Goal: Task Accomplishment & Management: Manage account settings

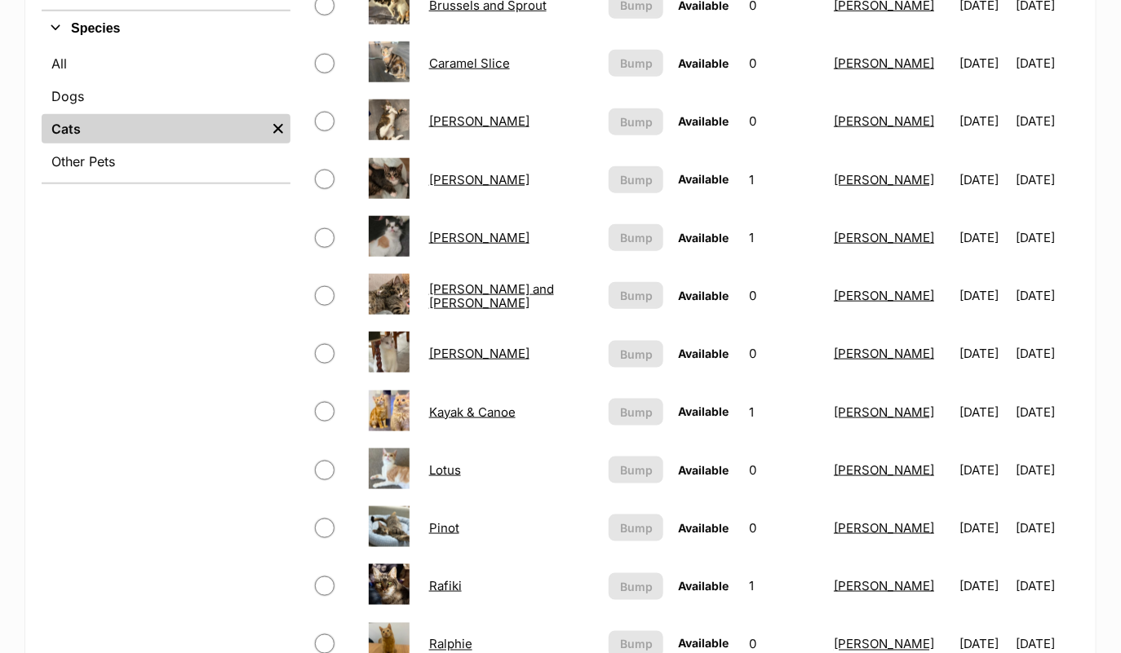
scroll to position [556, 0]
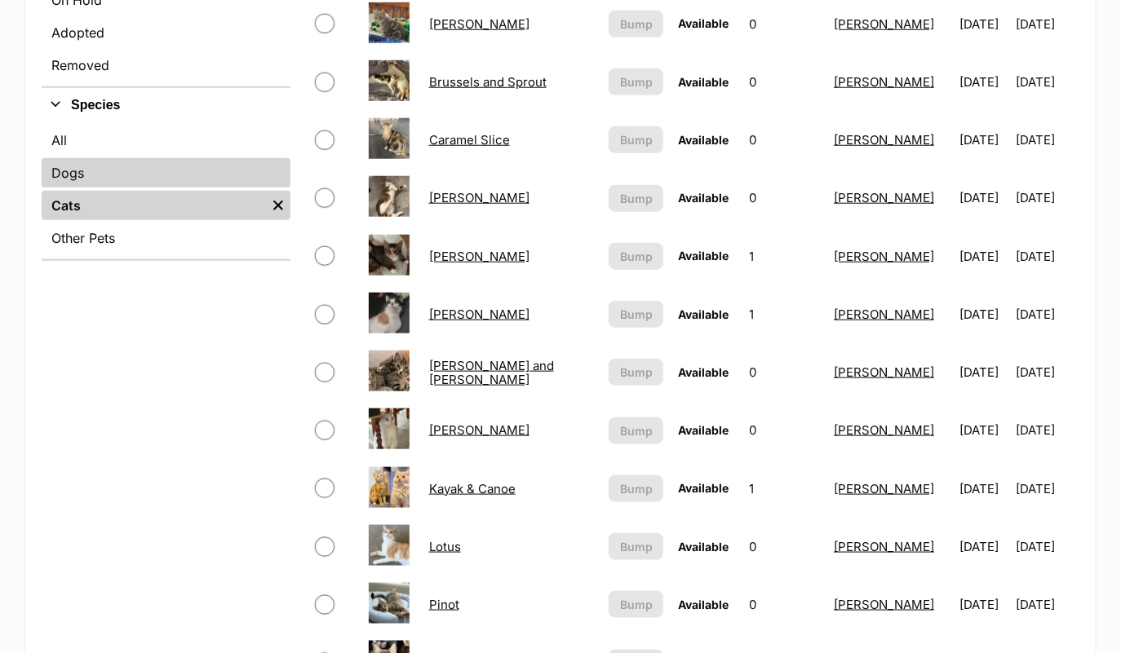
click at [138, 175] on link "Dogs" at bounding box center [166, 172] width 249 height 29
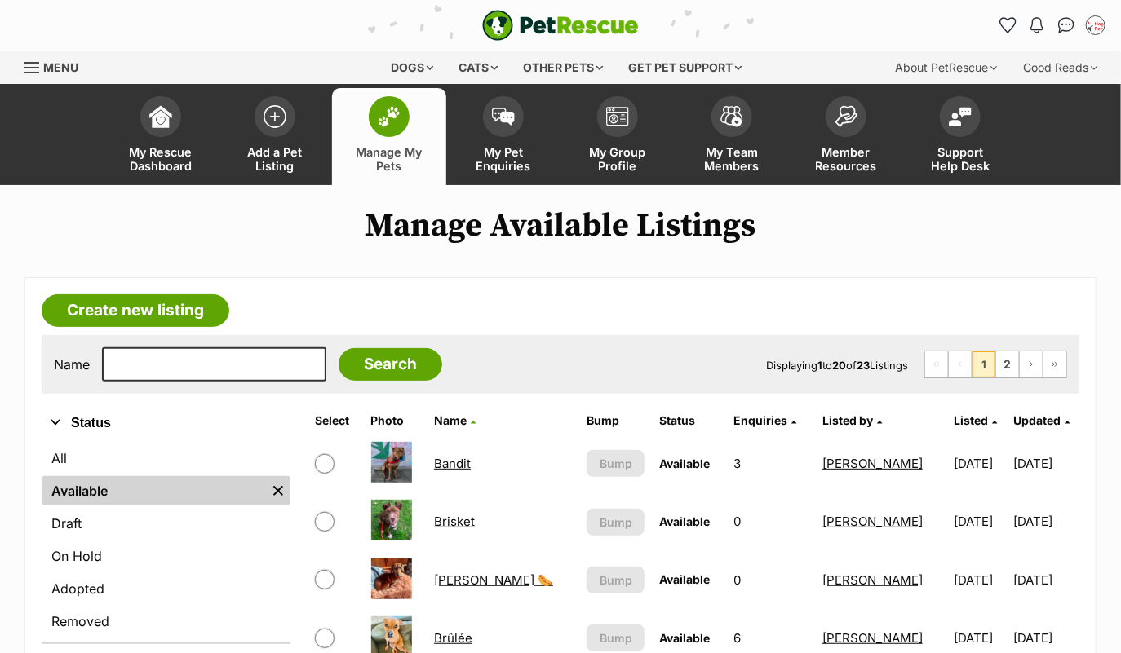
click at [394, 122] on img at bounding box center [389, 116] width 23 height 21
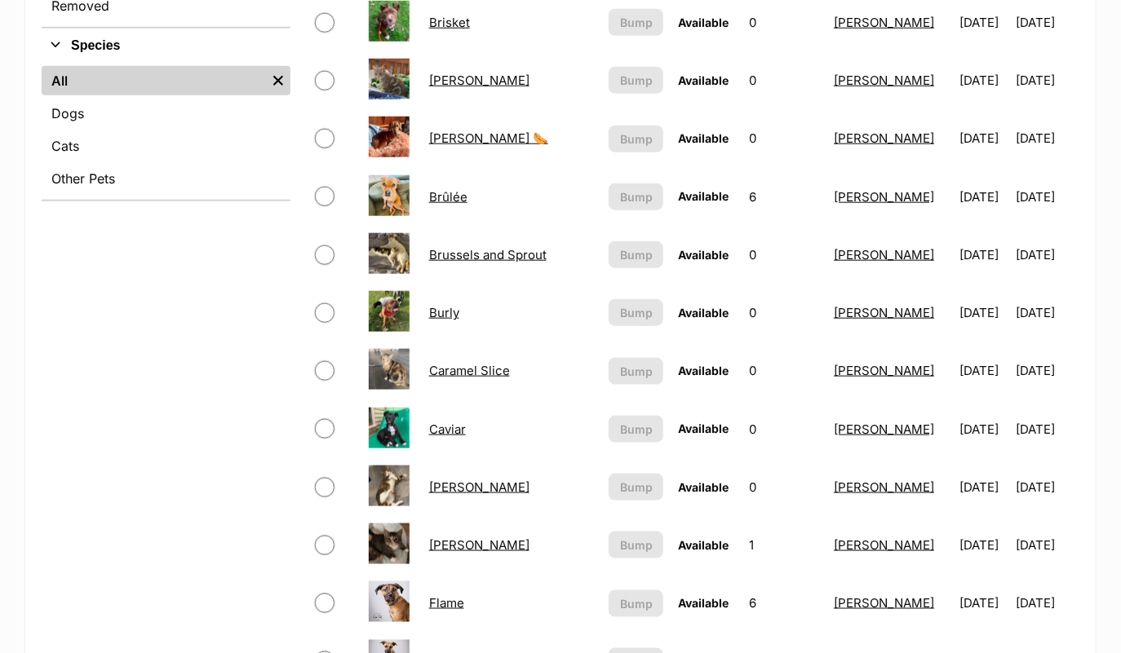
scroll to position [581, 0]
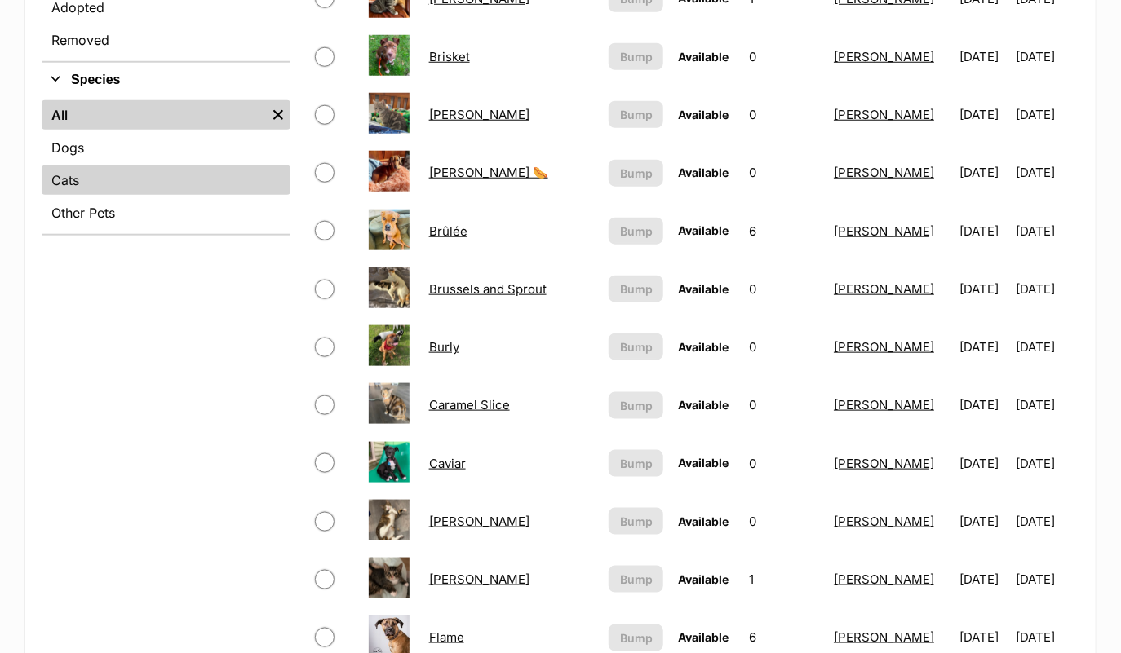
click at [129, 170] on link "Cats" at bounding box center [166, 180] width 249 height 29
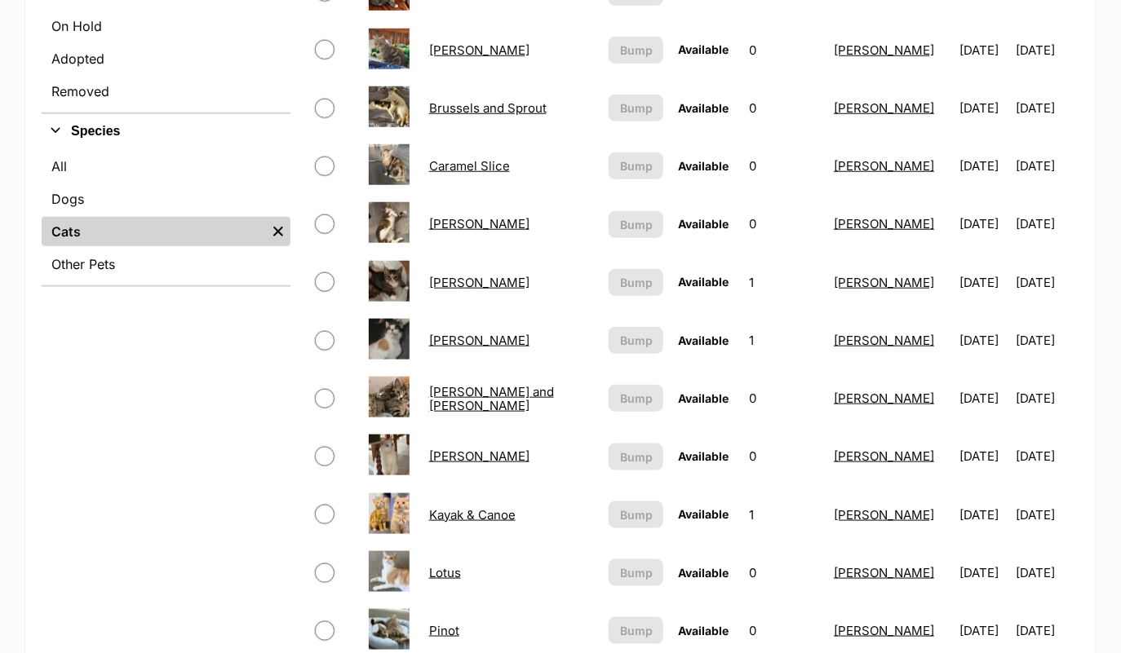
scroll to position [1273, 0]
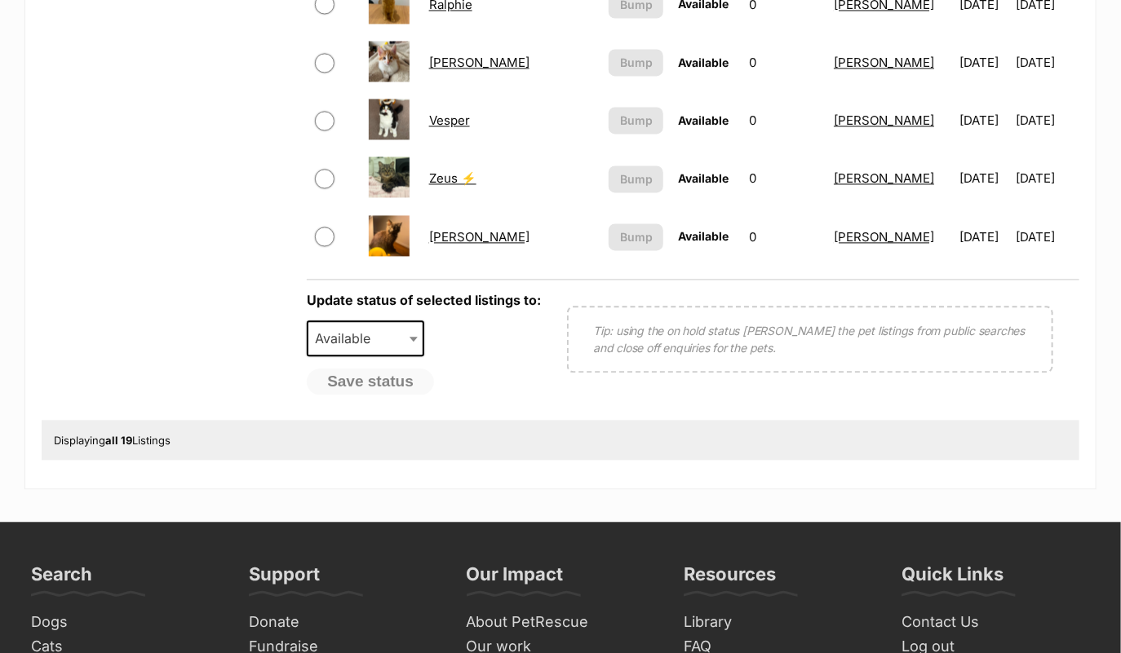
click at [450, 113] on link "Vesper" at bounding box center [449, 120] width 41 height 15
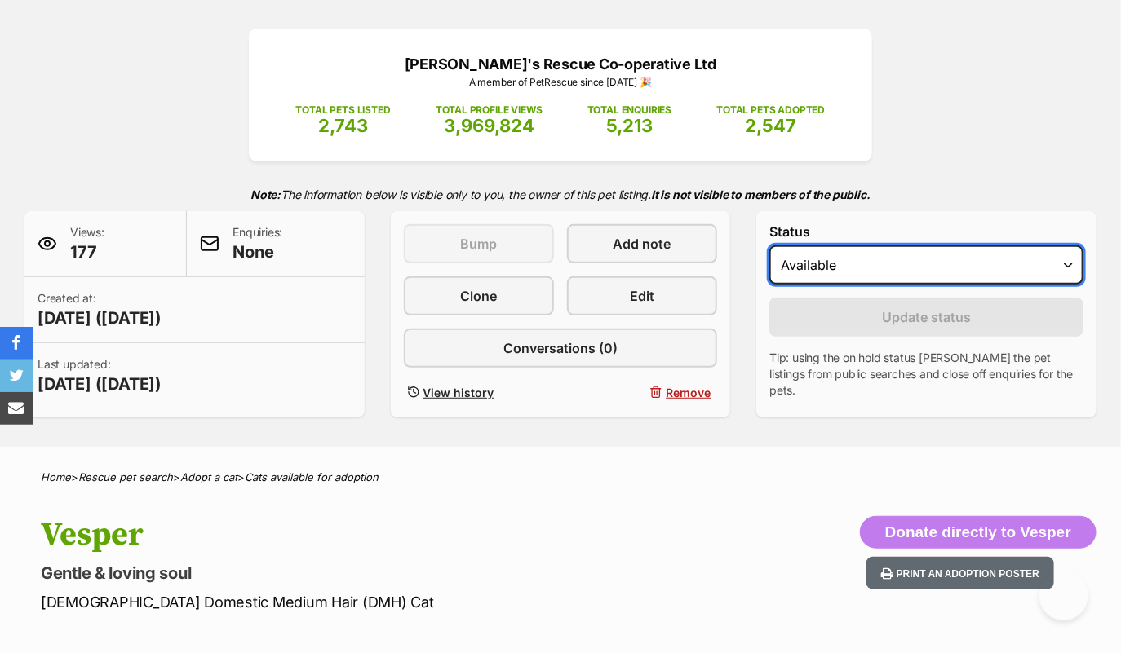
click at [851, 263] on select "Draft Available On hold Adopted" at bounding box center [926, 264] width 314 height 39
select select "on_hold"
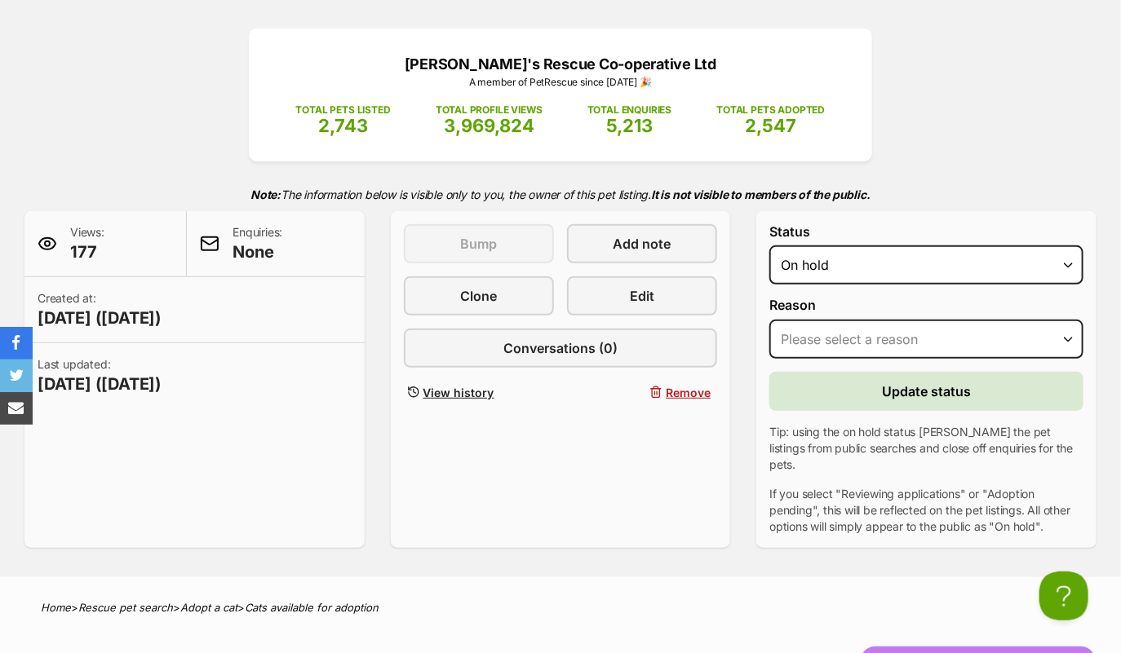
click at [841, 336] on select "Please select a reason Medical reasons Reviewing applications Adoption pending …" at bounding box center [926, 339] width 314 height 39
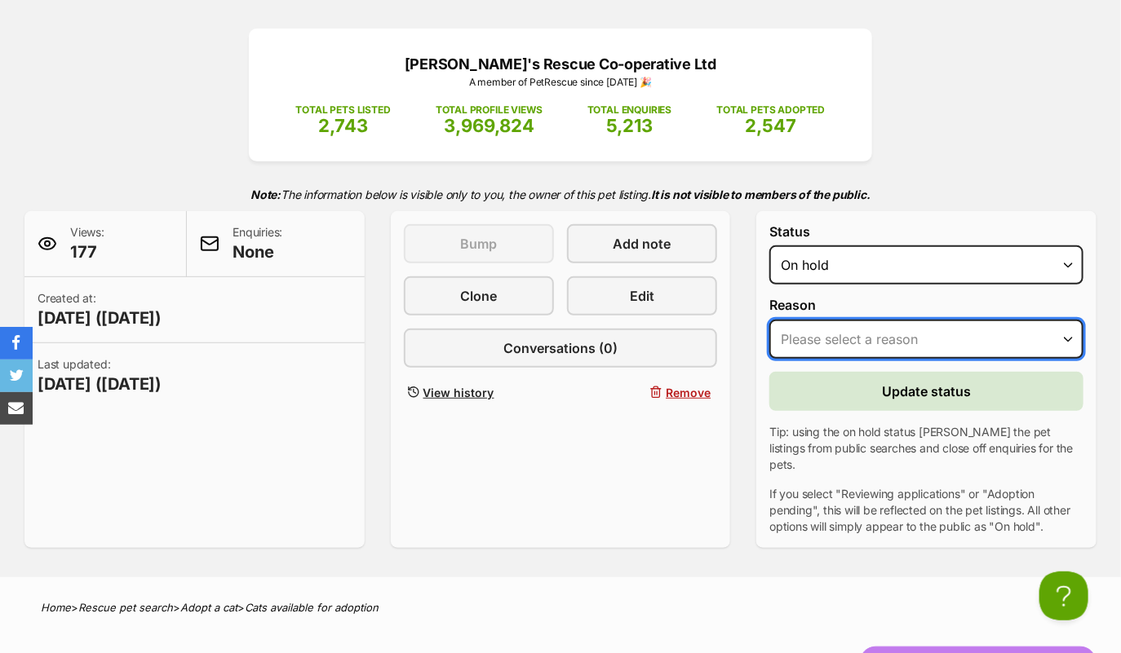
select select "adoption_pending"
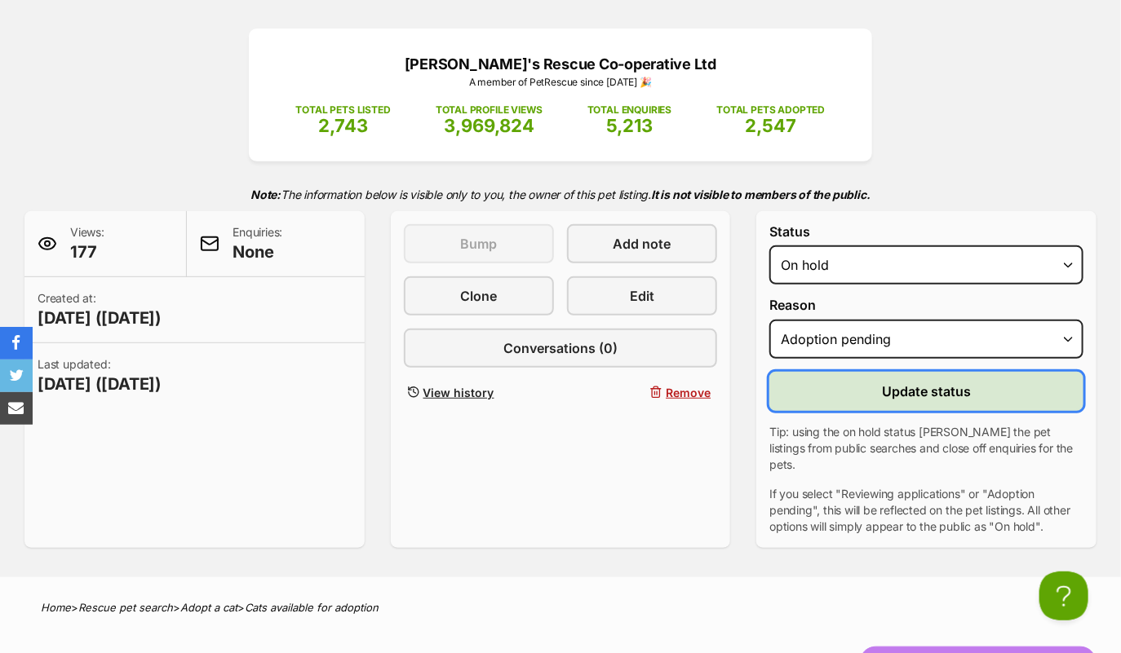
click at [881, 374] on button "Update status" at bounding box center [926, 391] width 314 height 39
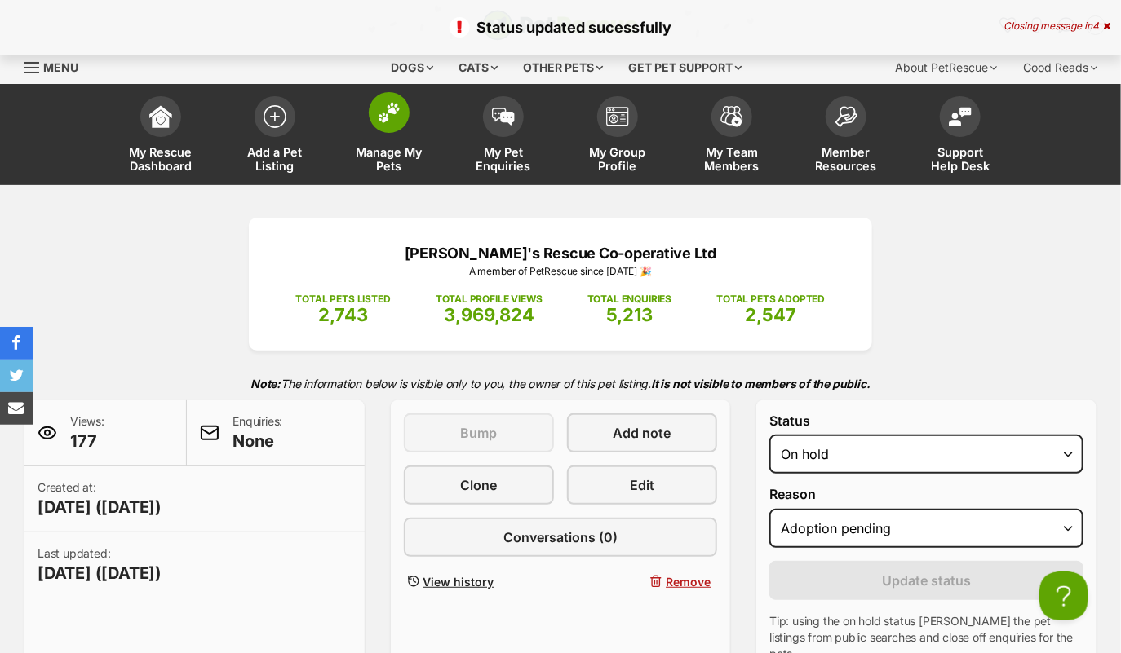
click at [397, 141] on link "Manage My Pets" at bounding box center [389, 136] width 114 height 97
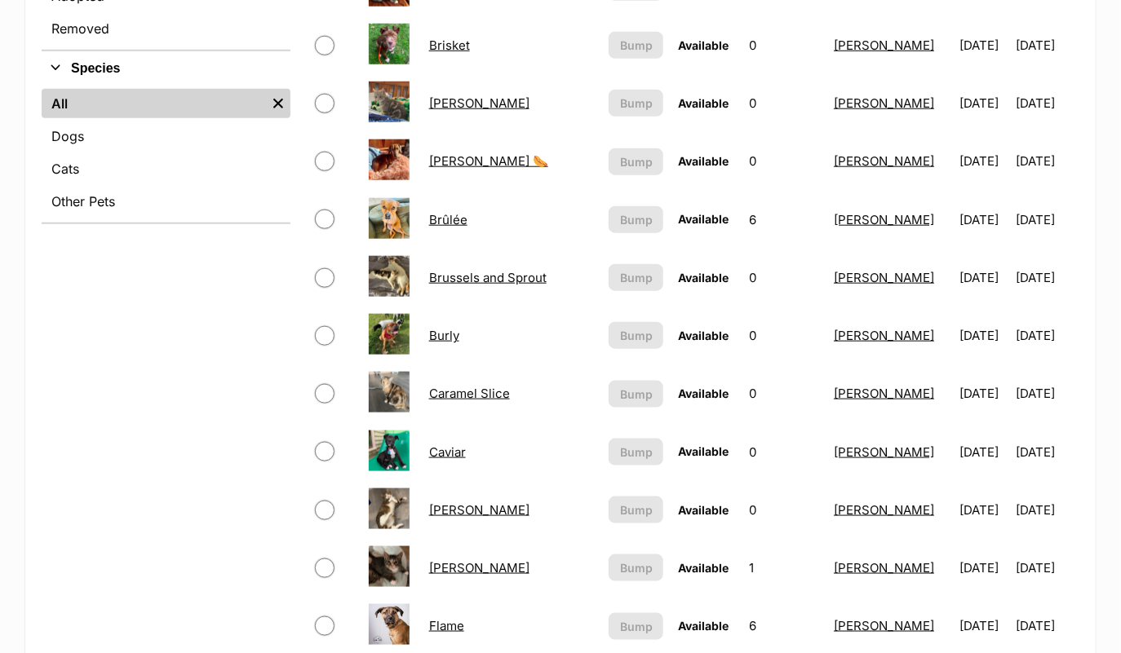
scroll to position [612, 0]
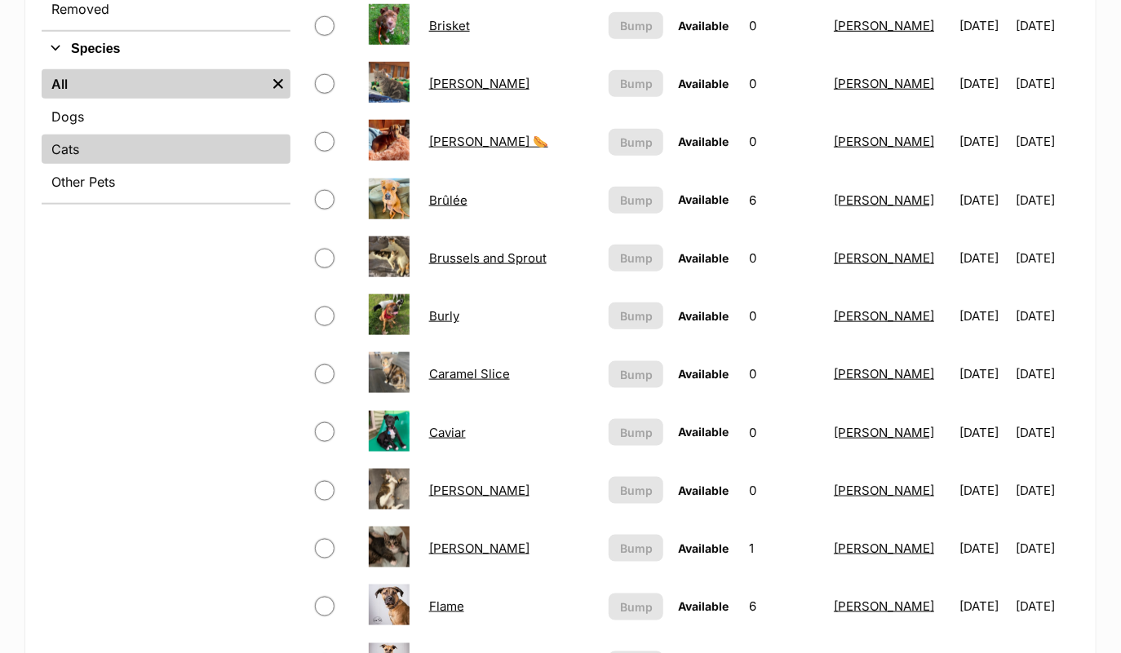
click at [160, 145] on link "Cats" at bounding box center [166, 149] width 249 height 29
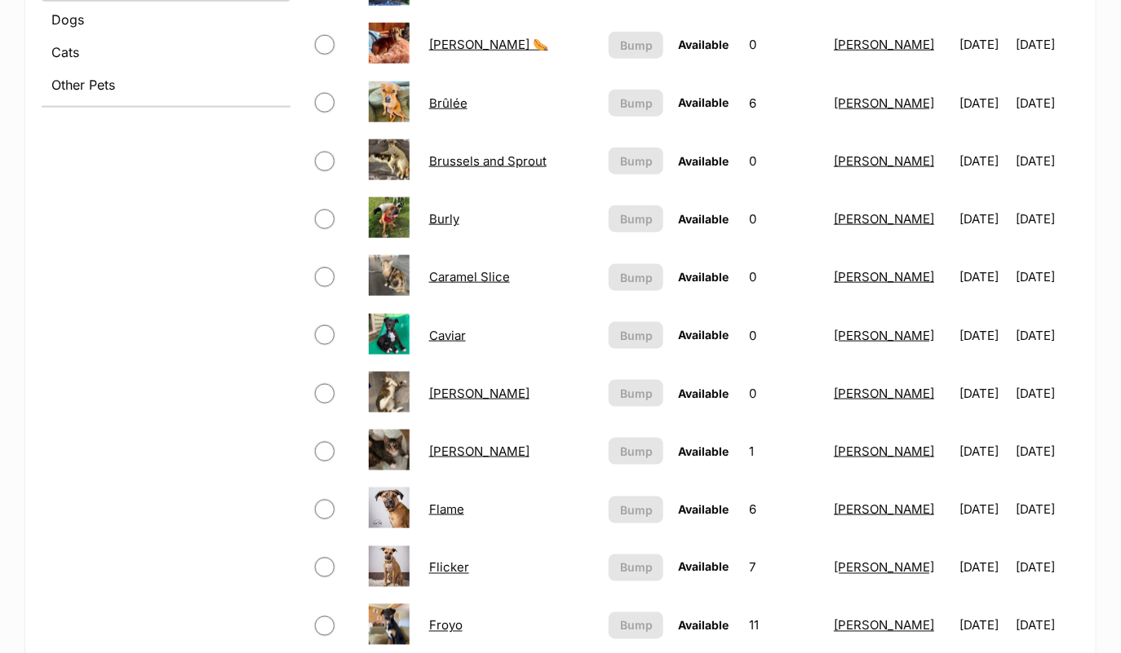
scroll to position [718, 0]
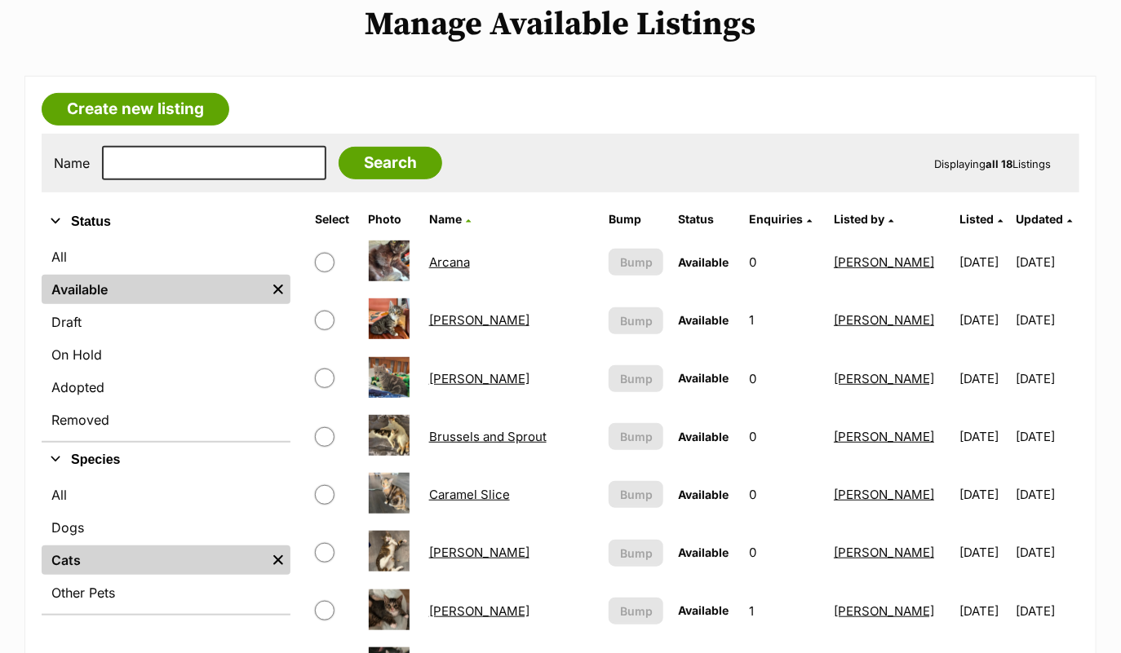
scroll to position [204, 0]
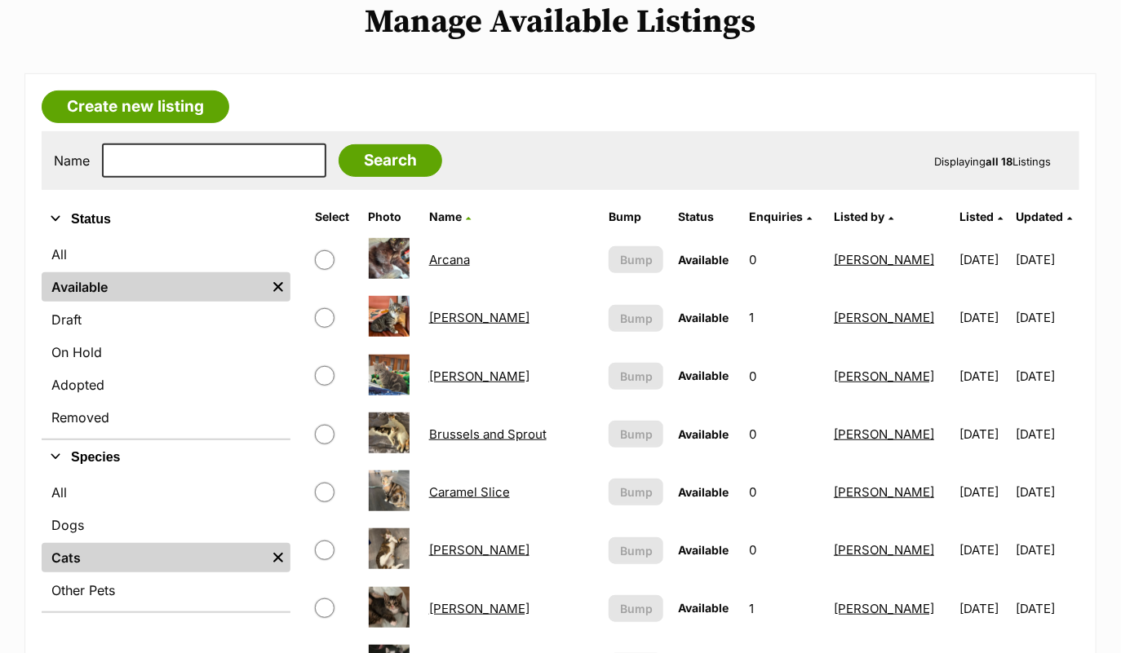
click at [458, 252] on link "Arcana" at bounding box center [449, 259] width 41 height 15
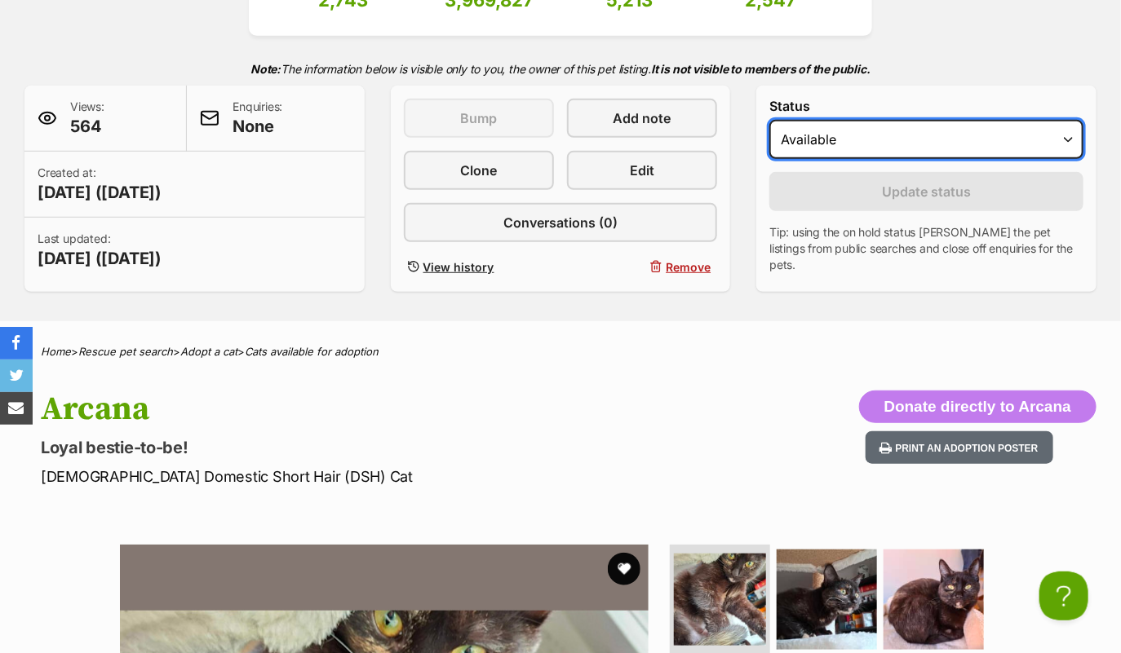
click at [845, 143] on select "Draft Available On hold Adopted" at bounding box center [926, 139] width 314 height 39
select select "on_hold"
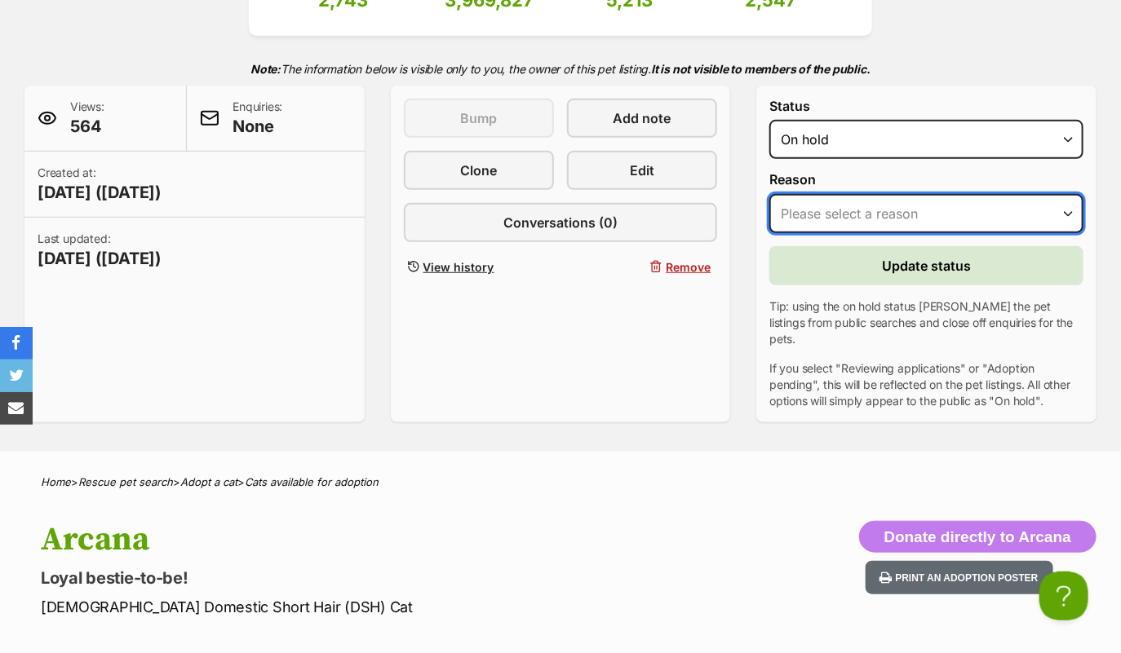
click at [829, 214] on select "Please select a reason Medical reasons Reviewing applications Adoption pending …" at bounding box center [926, 213] width 314 height 39
select select "adoption_pending"
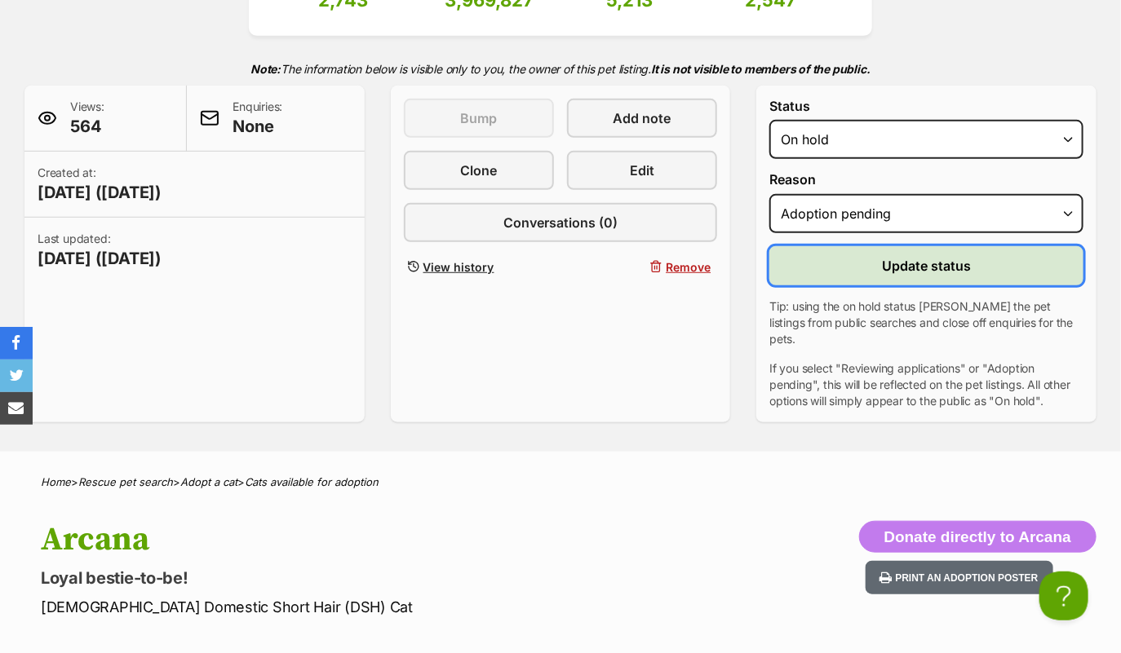
click at [869, 276] on button "Update status" at bounding box center [926, 265] width 314 height 39
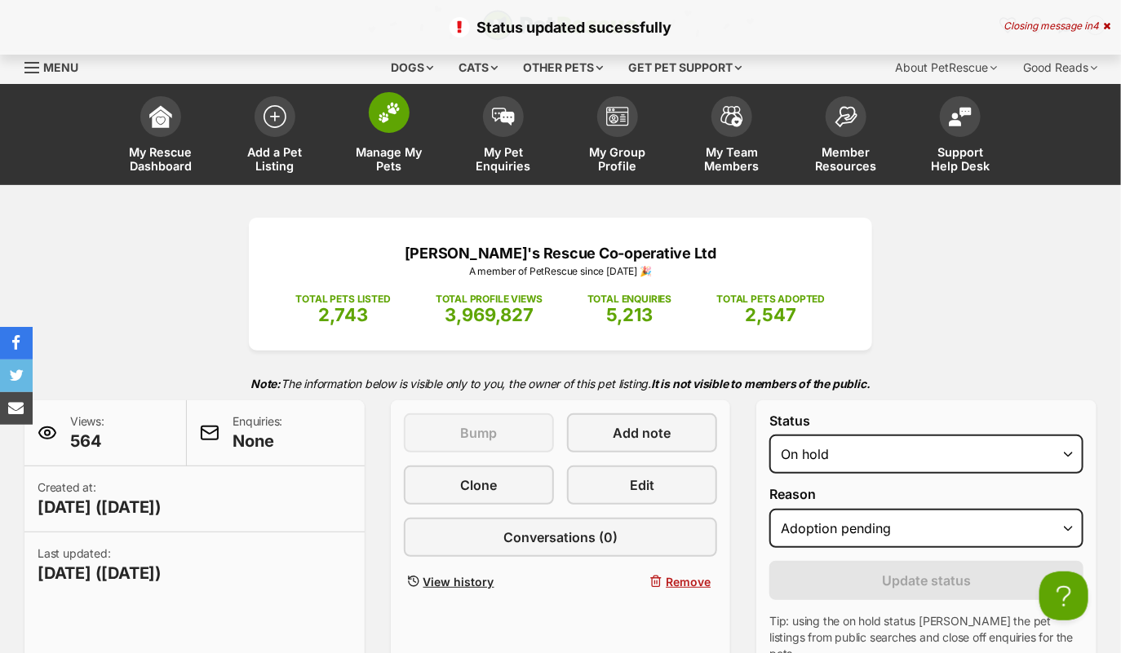
click at [388, 125] on span at bounding box center [389, 112] width 41 height 41
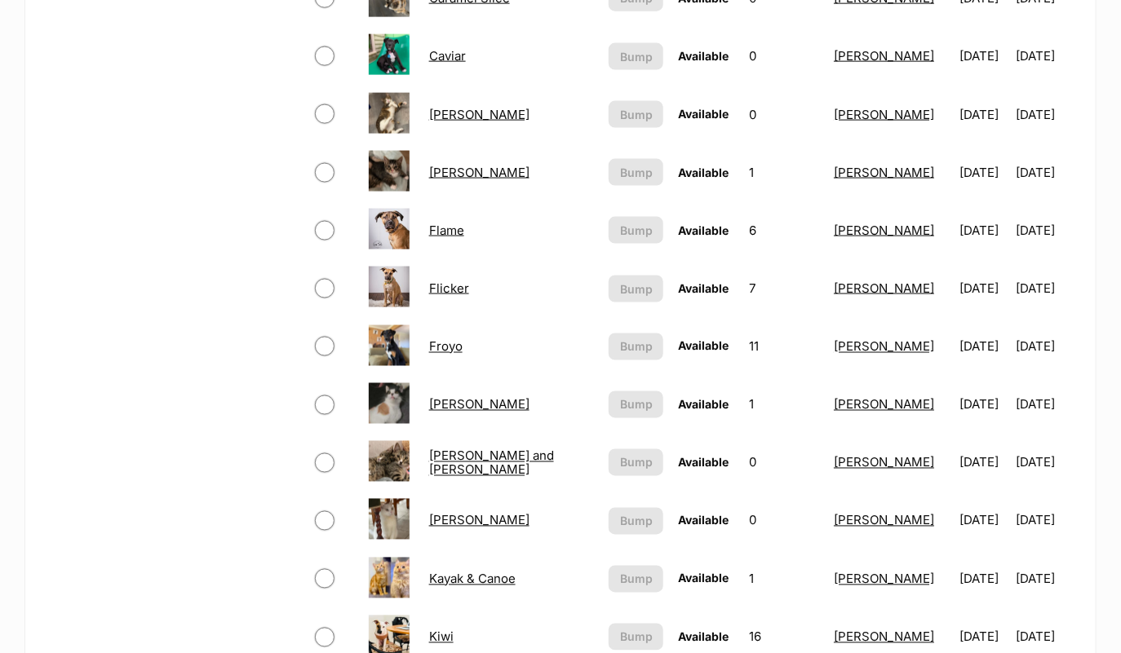
scroll to position [653, 0]
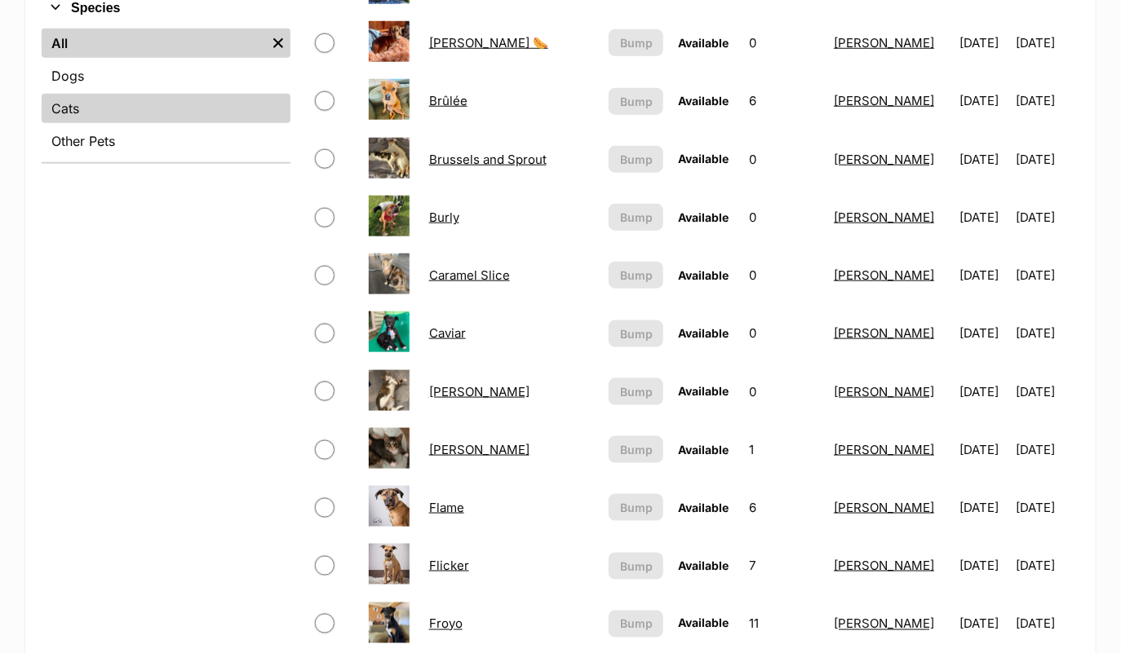
click at [150, 113] on link "Cats" at bounding box center [166, 108] width 249 height 29
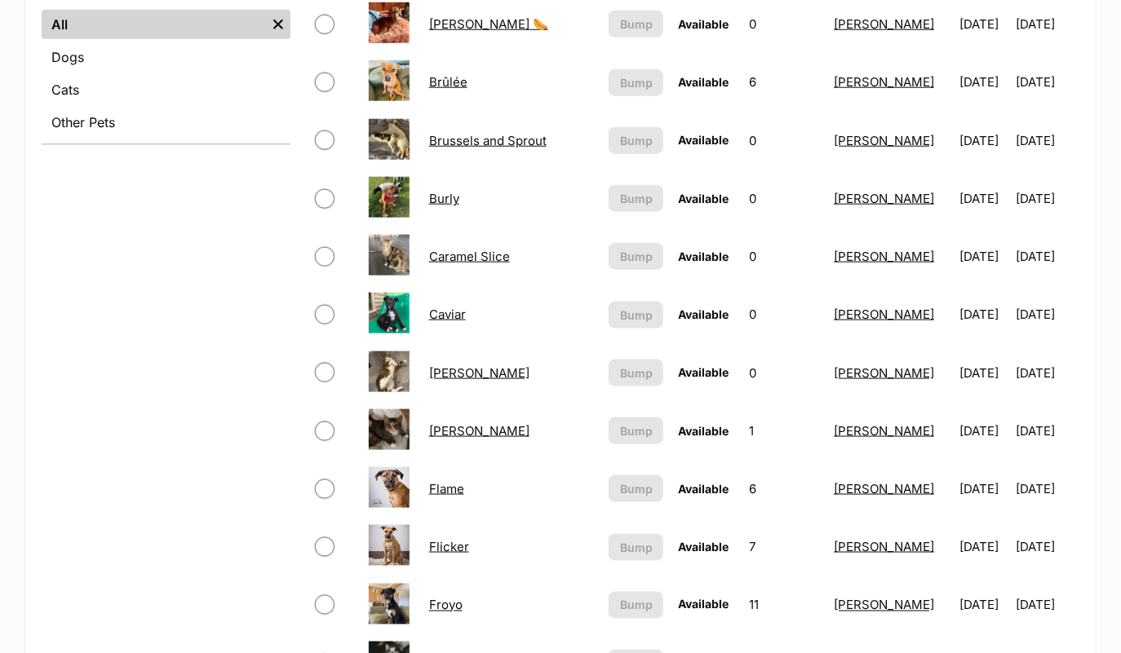
scroll to position [673, 0]
